Goal: Information Seeking & Learning: Check status

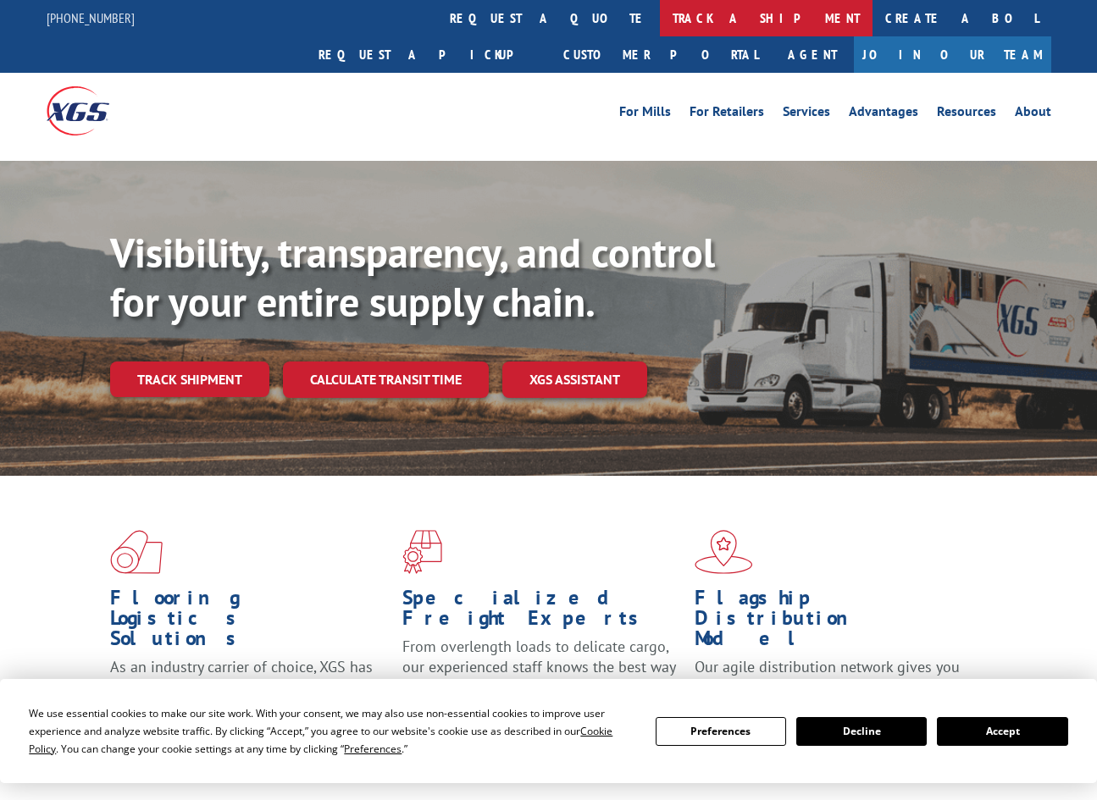
click at [660, 8] on link "track a shipment" at bounding box center [766, 18] width 213 height 36
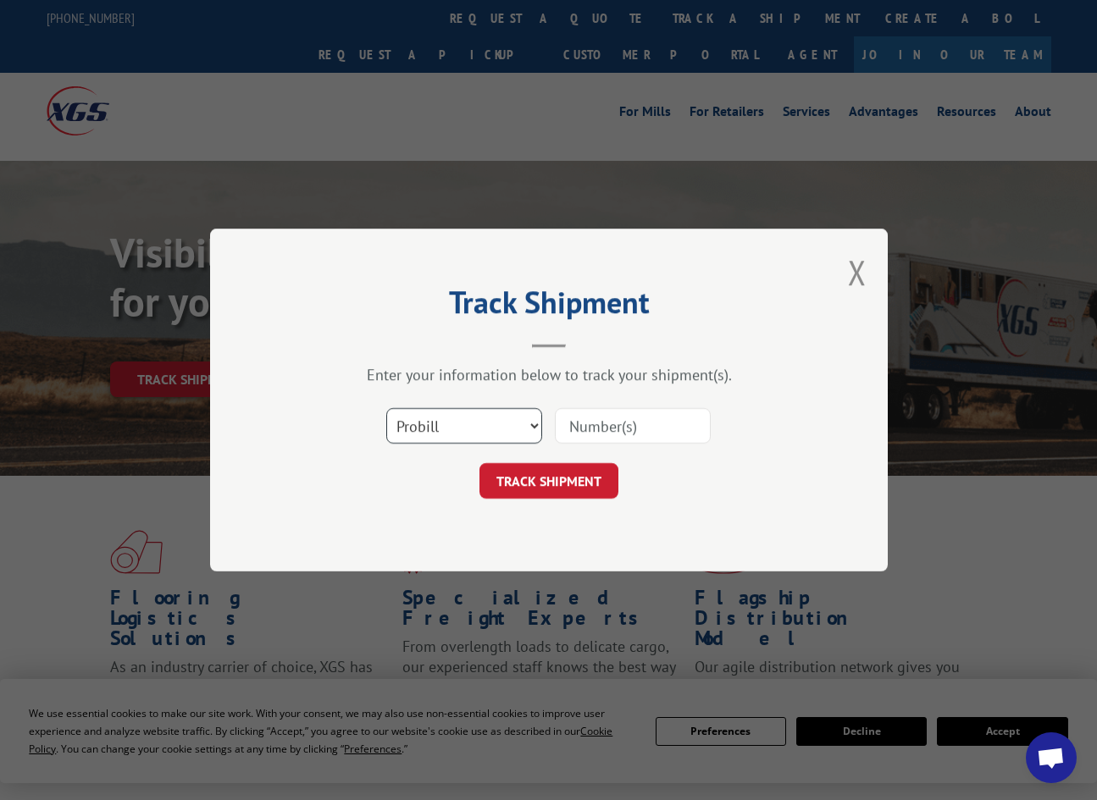
select select "bol"
click at [591, 426] on input at bounding box center [633, 426] width 156 height 36
paste input "743557"
type input "743557"
click at [586, 484] on button "TRACK SHIPMENT" at bounding box center [548, 481] width 139 height 36
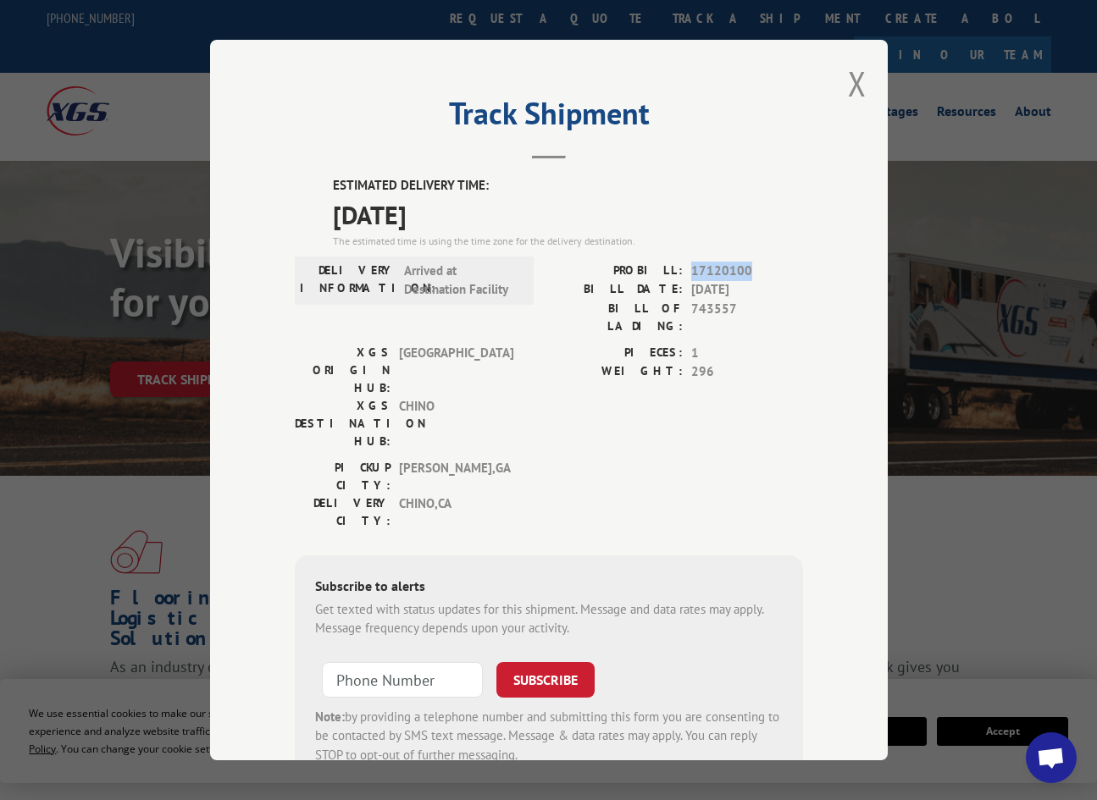
drag, startPoint x: 752, startPoint y: 269, endPoint x: 689, endPoint y: 269, distance: 62.7
click at [689, 270] on div "PROBILL: 17120100" at bounding box center [676, 271] width 254 height 19
copy span "17120100"
drag, startPoint x: 737, startPoint y: 303, endPoint x: 694, endPoint y: 309, distance: 42.8
click at [694, 310] on span "743557" at bounding box center [747, 318] width 112 height 36
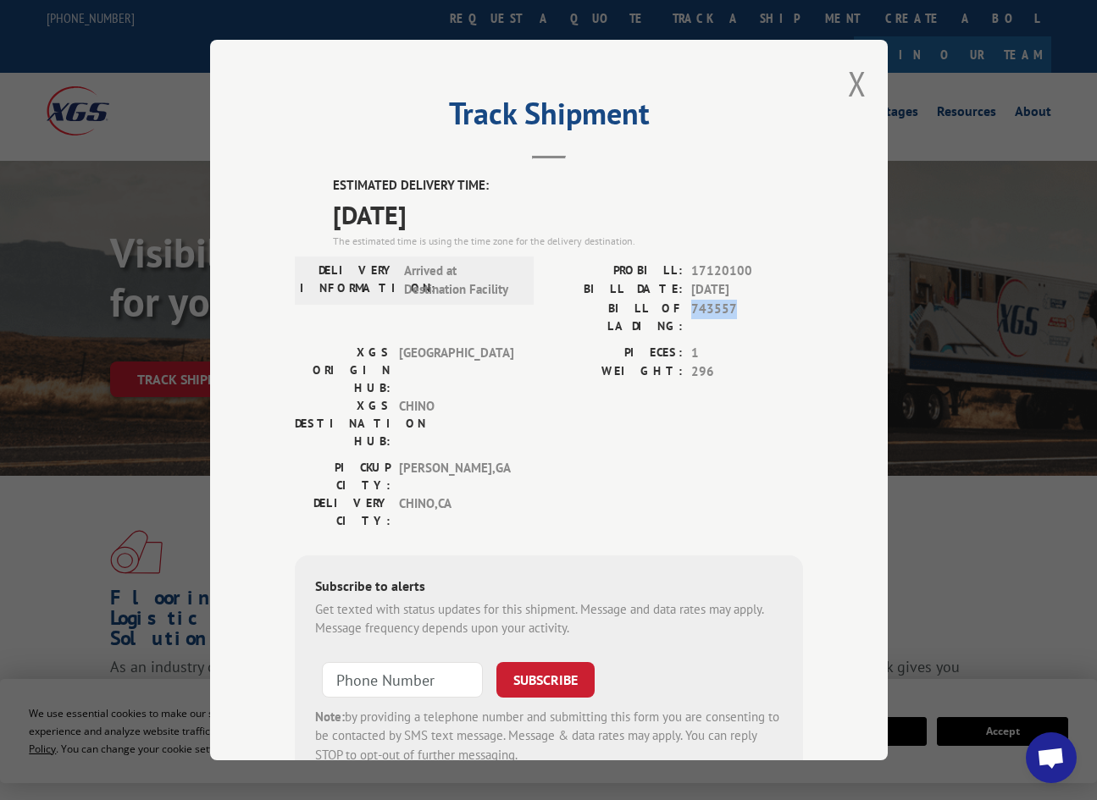
copy span "743557"
click at [876, 72] on div "Track Shipment ESTIMATED DELIVERY TIME: 10/09/2025 The estimated time is using …" at bounding box center [548, 400] width 677 height 721
click at [865, 75] on button "Close modal" at bounding box center [857, 83] width 19 height 45
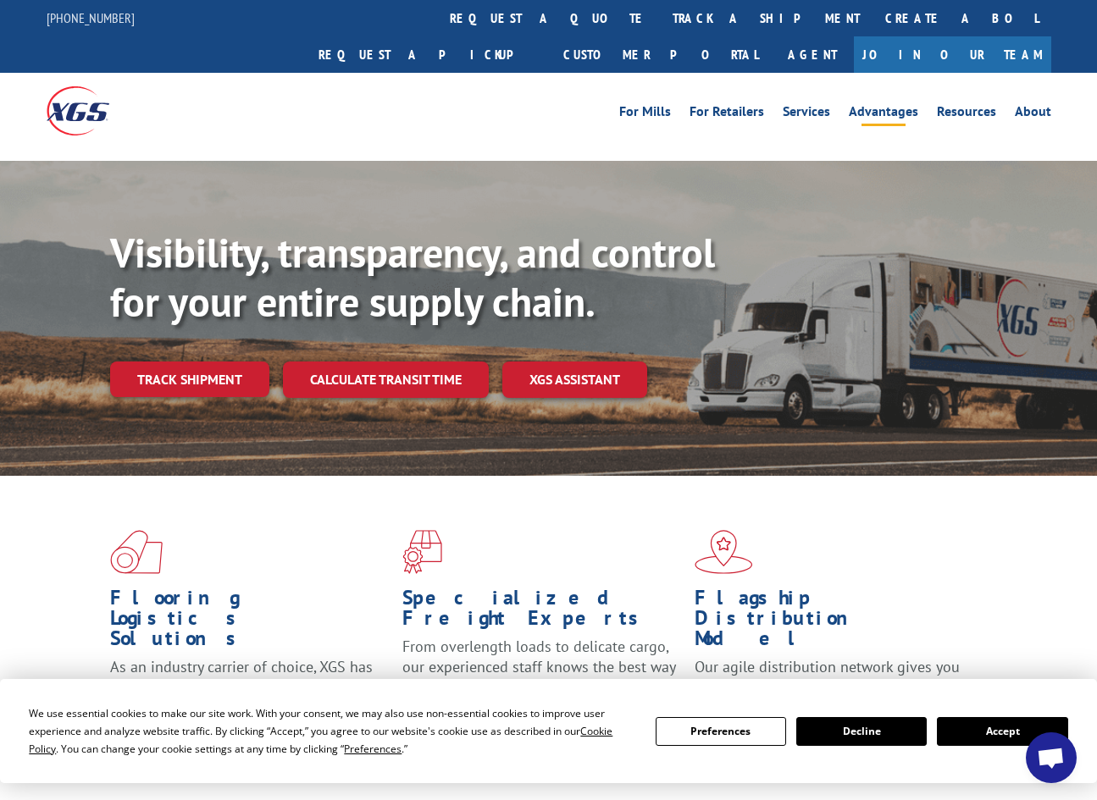
click at [865, 105] on link "Advantages" at bounding box center [883, 114] width 69 height 19
